Goal: Transaction & Acquisition: Download file/media

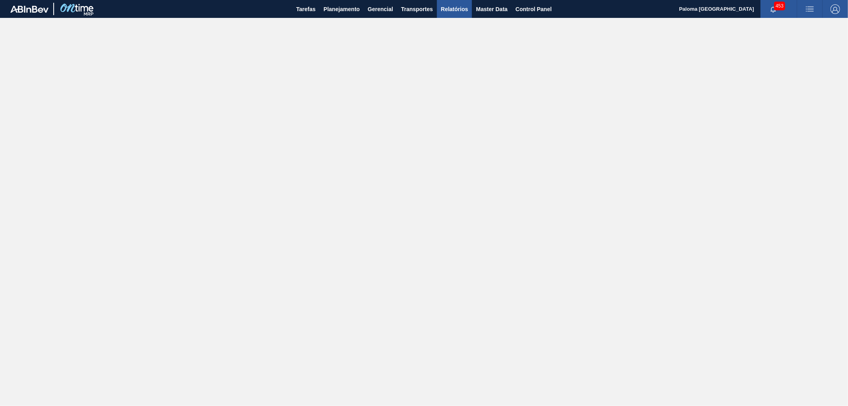
click at [454, 10] on span "Relatórios" at bounding box center [454, 9] width 27 height 10
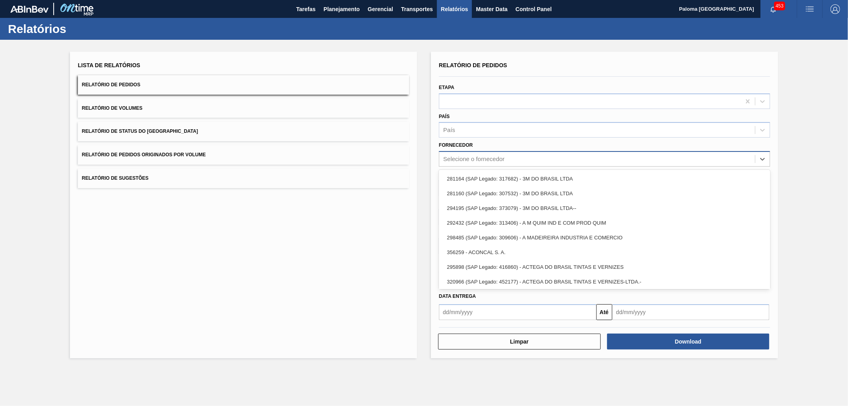
click at [483, 159] on div "Selecione o fornecedor" at bounding box center [473, 159] width 61 height 7
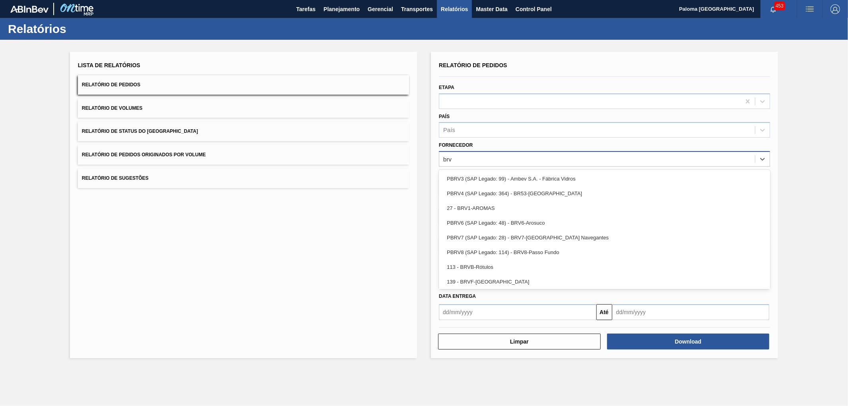
type input "brvb"
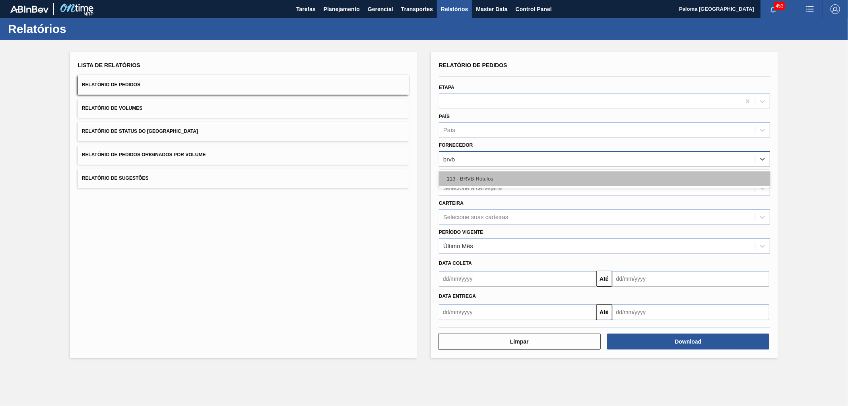
click at [486, 174] on div "113 - BRVB-Rótulos" at bounding box center [604, 178] width 331 height 15
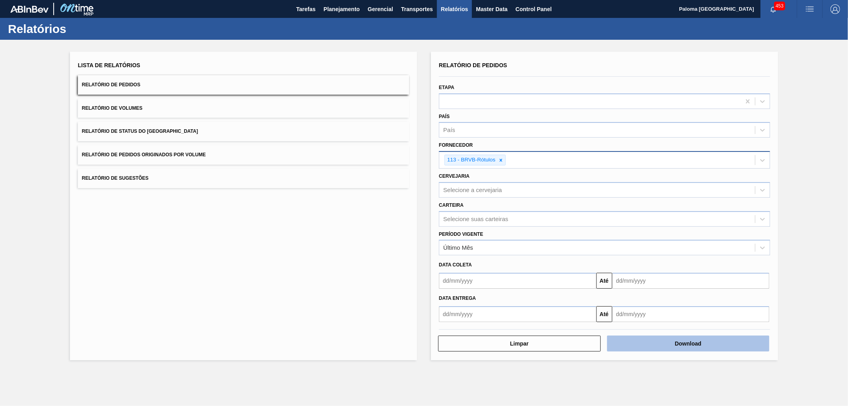
click at [657, 344] on button "Download" at bounding box center [688, 343] width 163 height 16
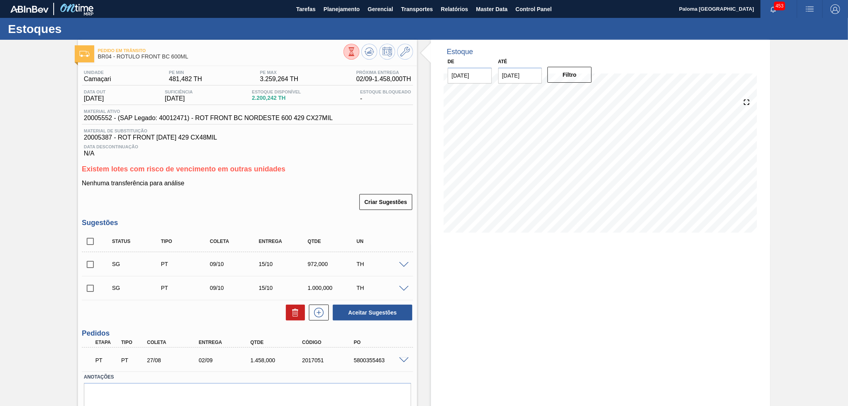
click at [407, 359] on span at bounding box center [404, 360] width 10 height 6
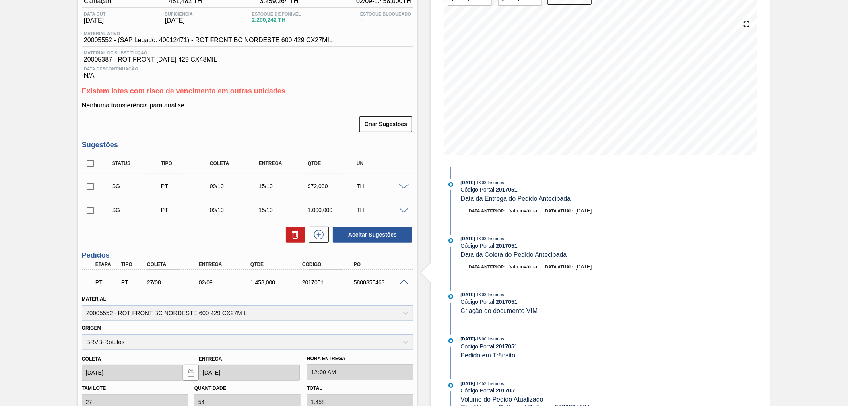
scroll to position [88, 0]
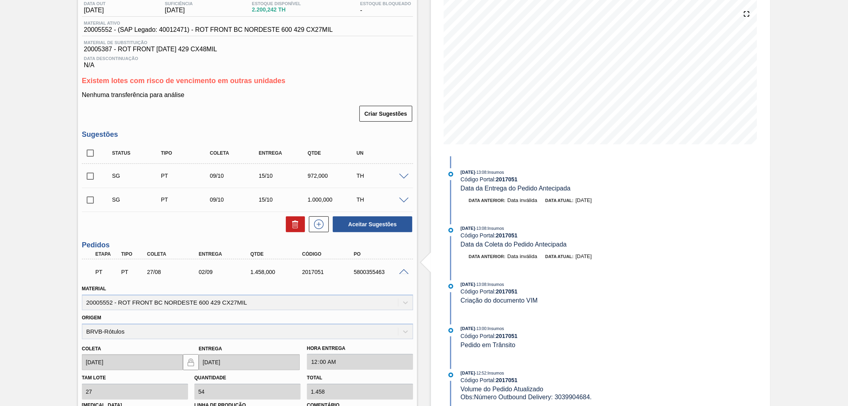
click at [362, 271] on div "5800355463" at bounding box center [381, 272] width 58 height 6
click at [363, 271] on div "5800355463" at bounding box center [381, 272] width 58 height 6
copy div "5800355463"
click at [308, 269] on div "2017051" at bounding box center [329, 272] width 58 height 6
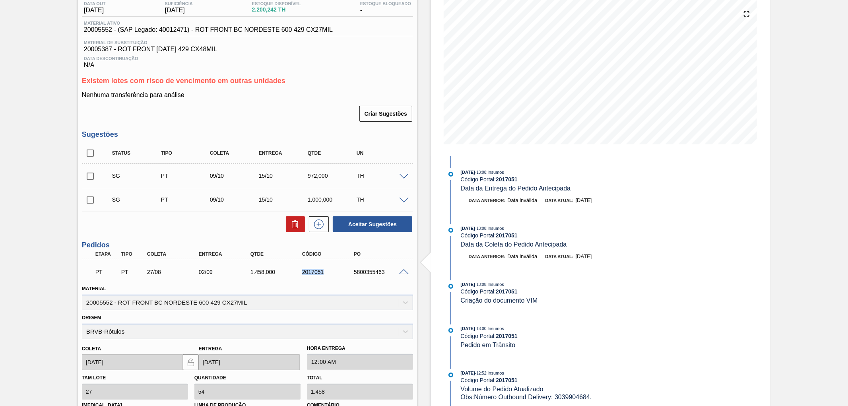
copy div "2017051"
